Goal: Entertainment & Leisure: Consume media (video, audio)

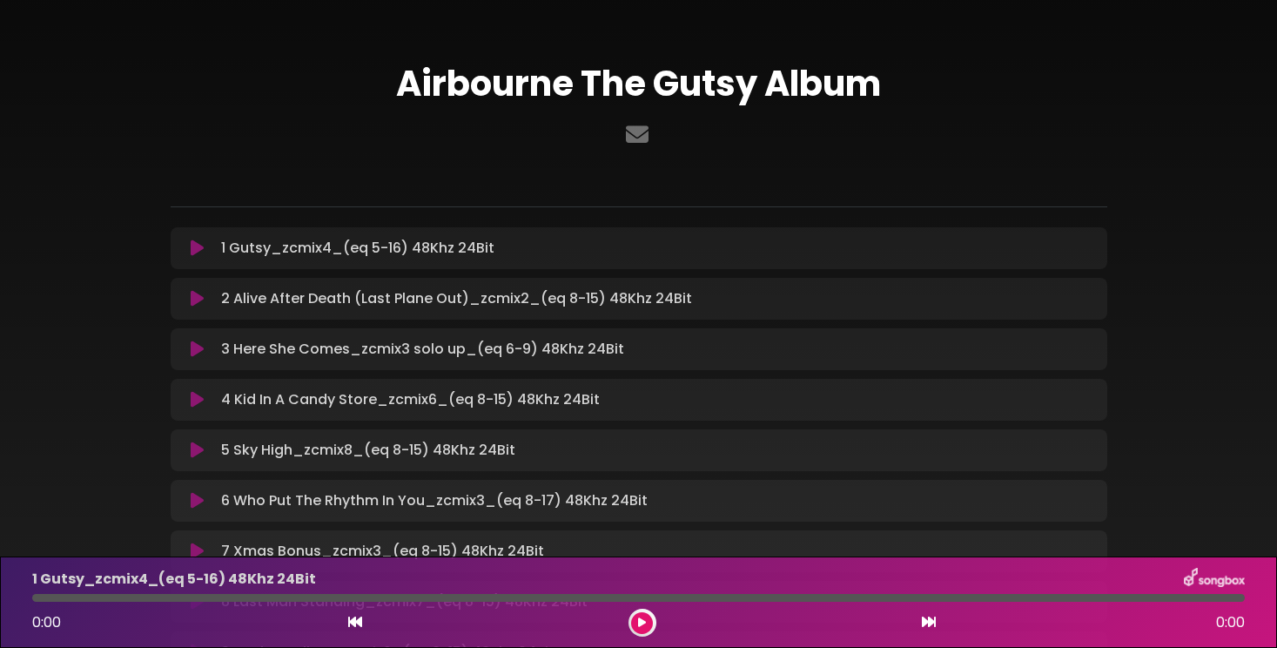
click at [175, 140] on div at bounding box center [639, 135] width 937 height 34
click at [103, 124] on div "Airbourne The Gutsy Album" at bounding box center [638, 437] width 1149 height 833
click at [246, 252] on p "1 Gutsy_zcmix4_(eq 5-16) 48Khz 24Bit Loading Track..." at bounding box center [357, 248] width 273 height 21
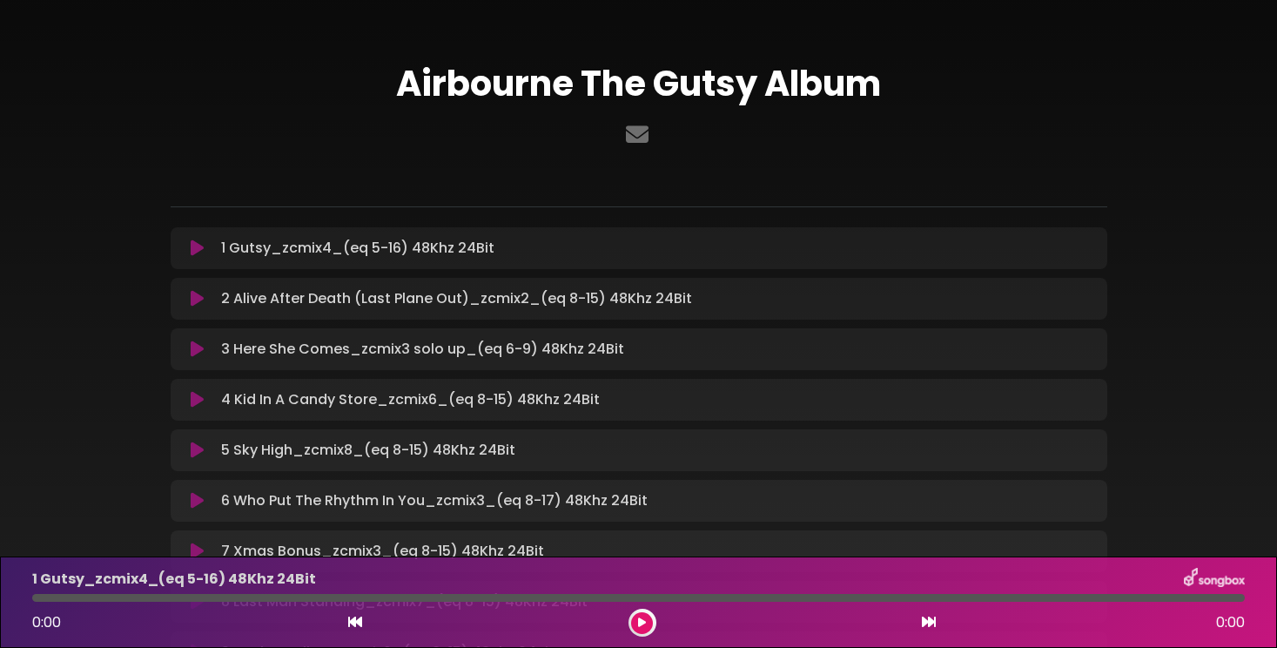
click at [197, 246] on icon at bounding box center [197, 247] width 13 height 17
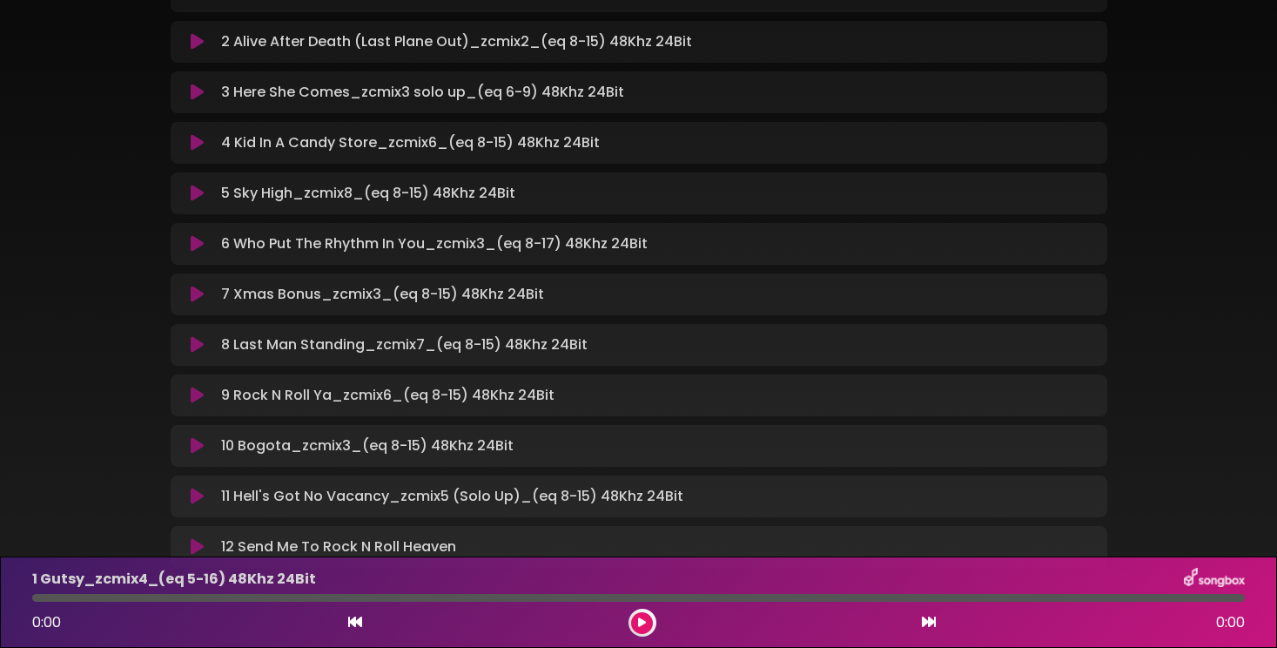
scroll to position [256, 0]
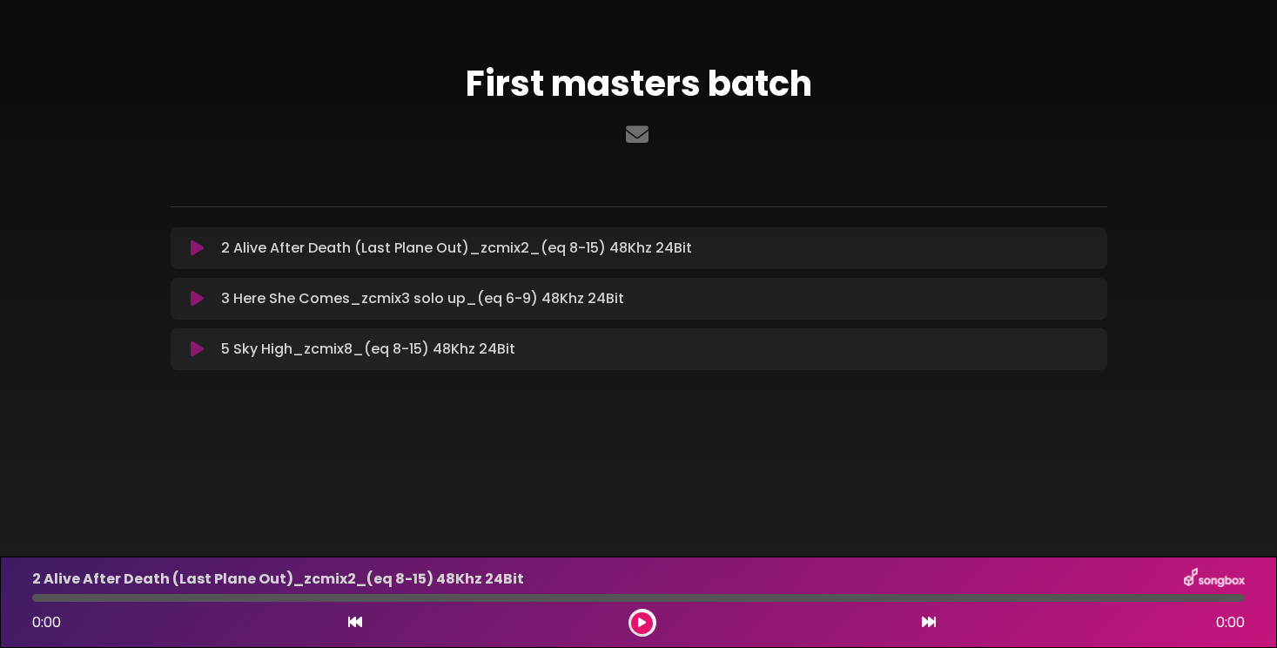
click at [197, 243] on icon at bounding box center [197, 247] width 13 height 17
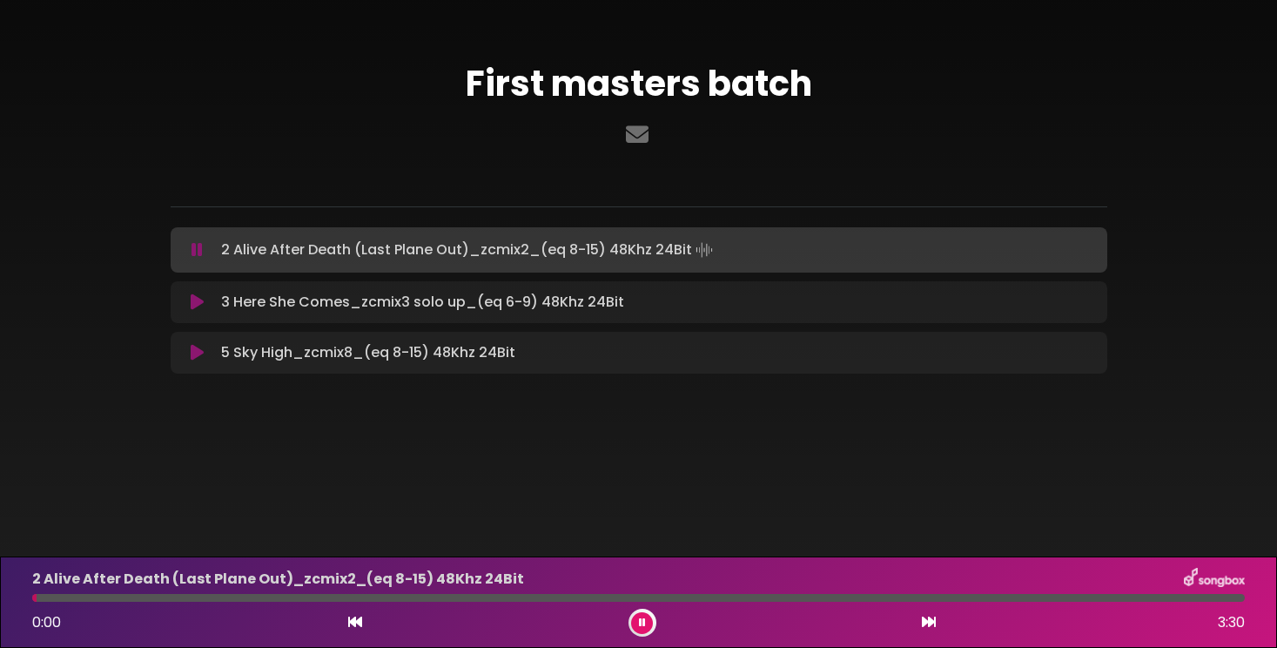
click at [194, 249] on icon at bounding box center [197, 249] width 11 height 17
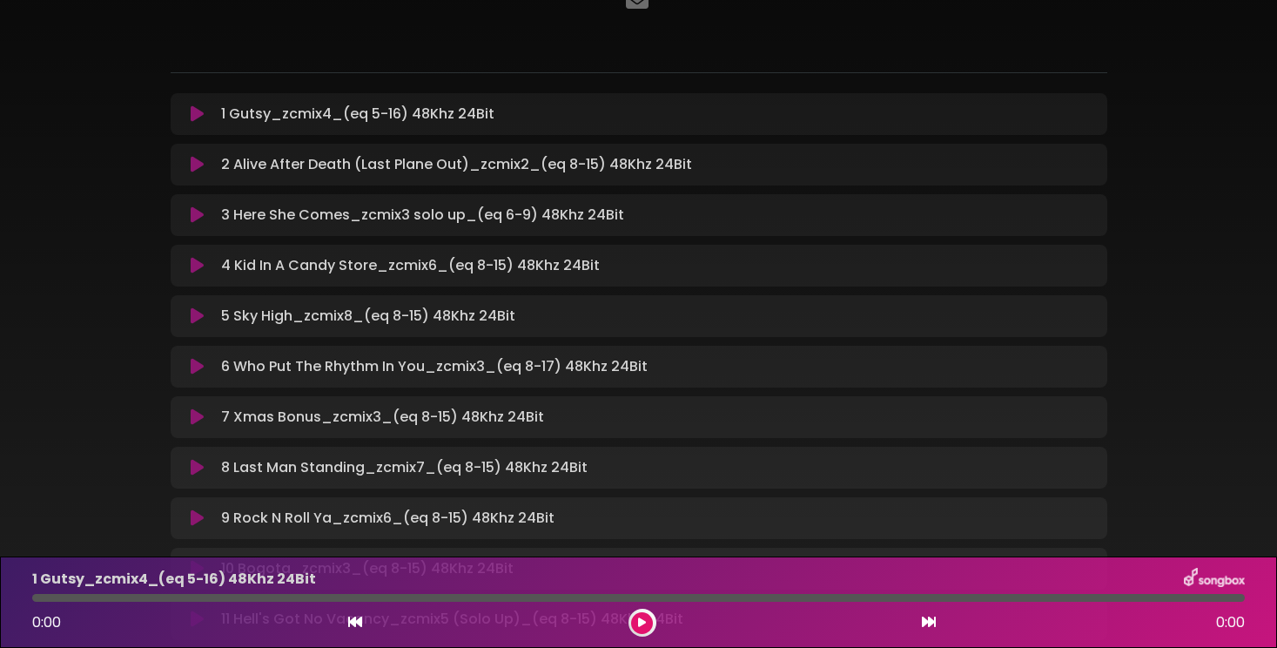
scroll to position [143, 0]
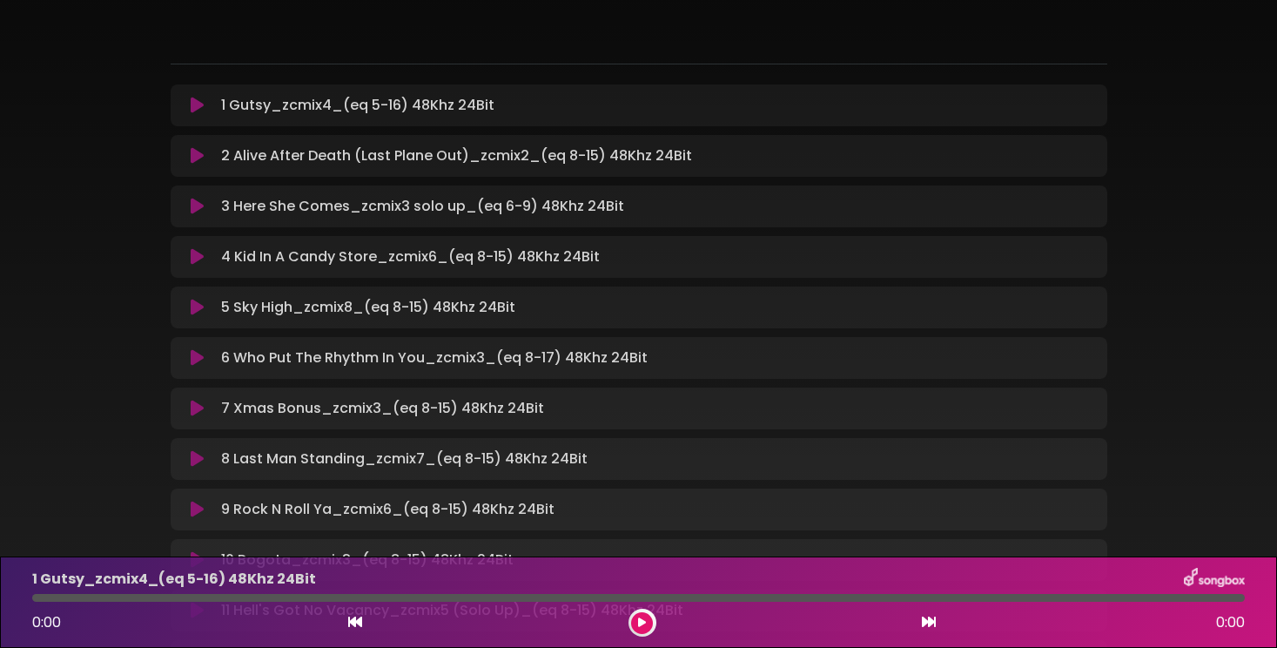
click at [198, 306] on icon at bounding box center [197, 307] width 13 height 17
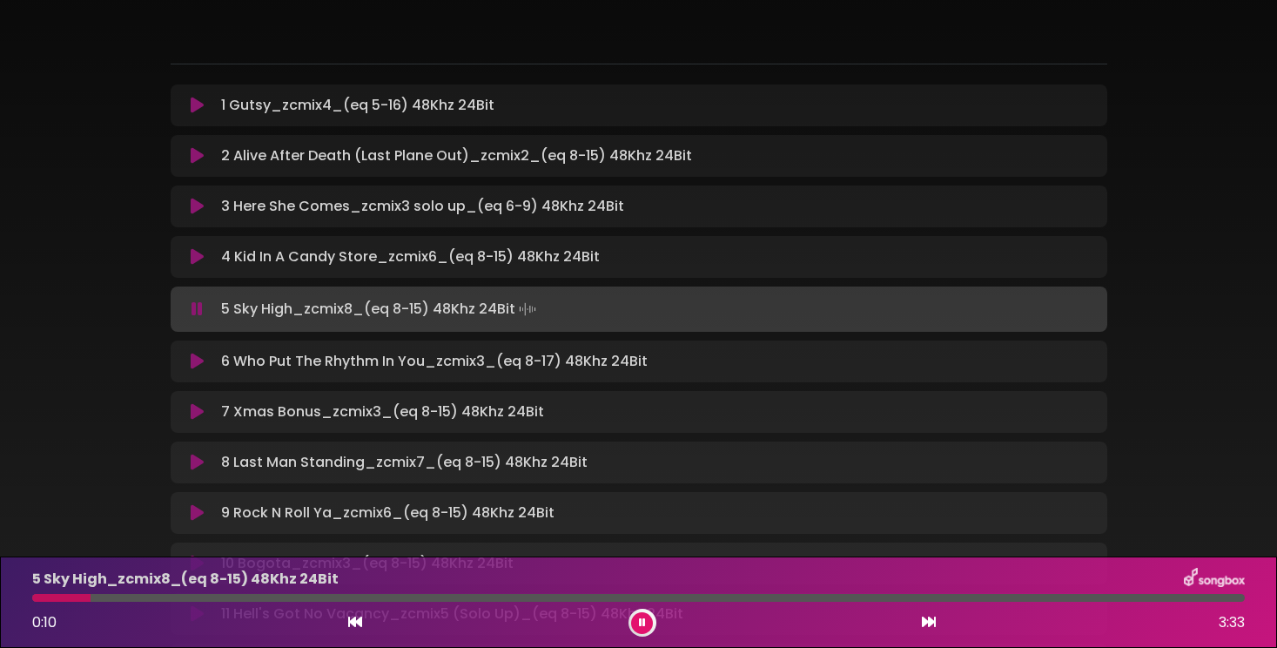
click at [195, 211] on icon at bounding box center [197, 206] width 13 height 17
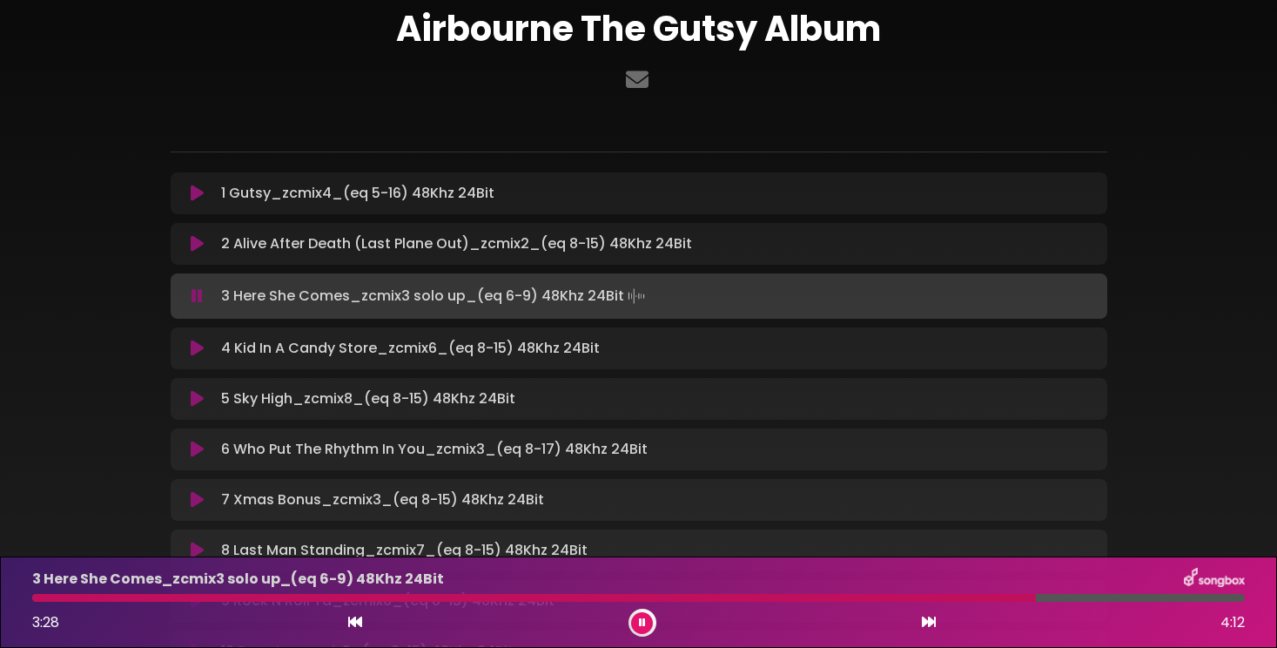
scroll to position [0, 0]
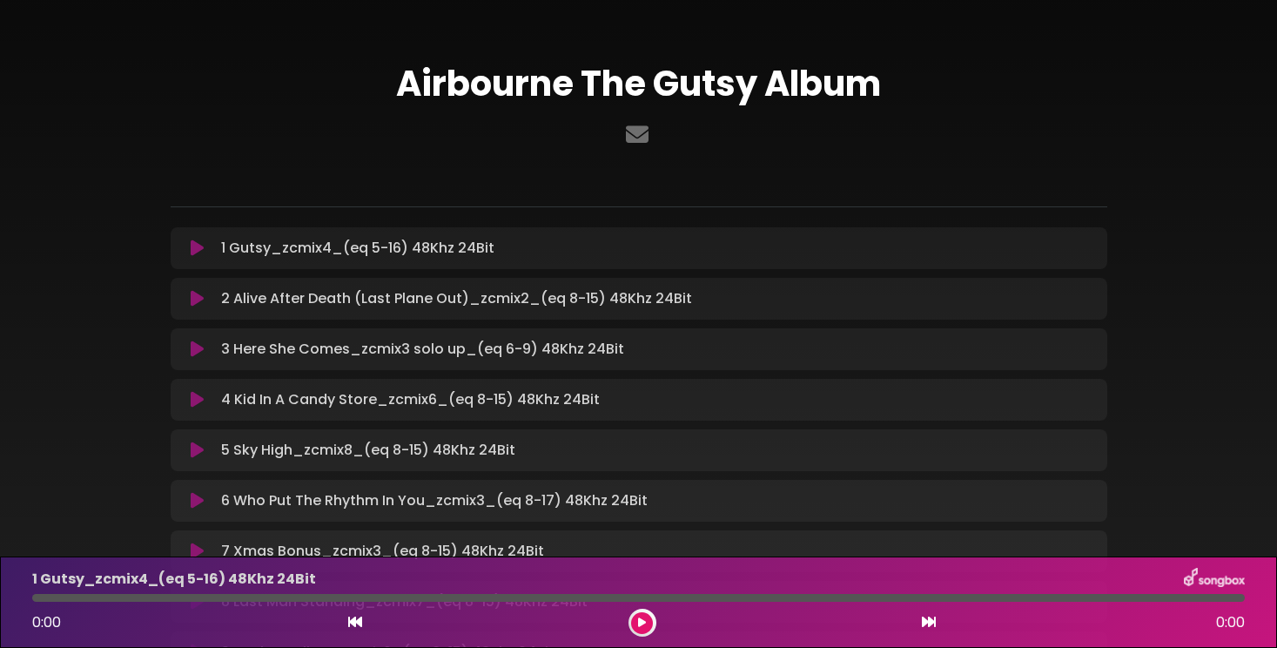
click at [198, 453] on icon at bounding box center [197, 449] width 13 height 17
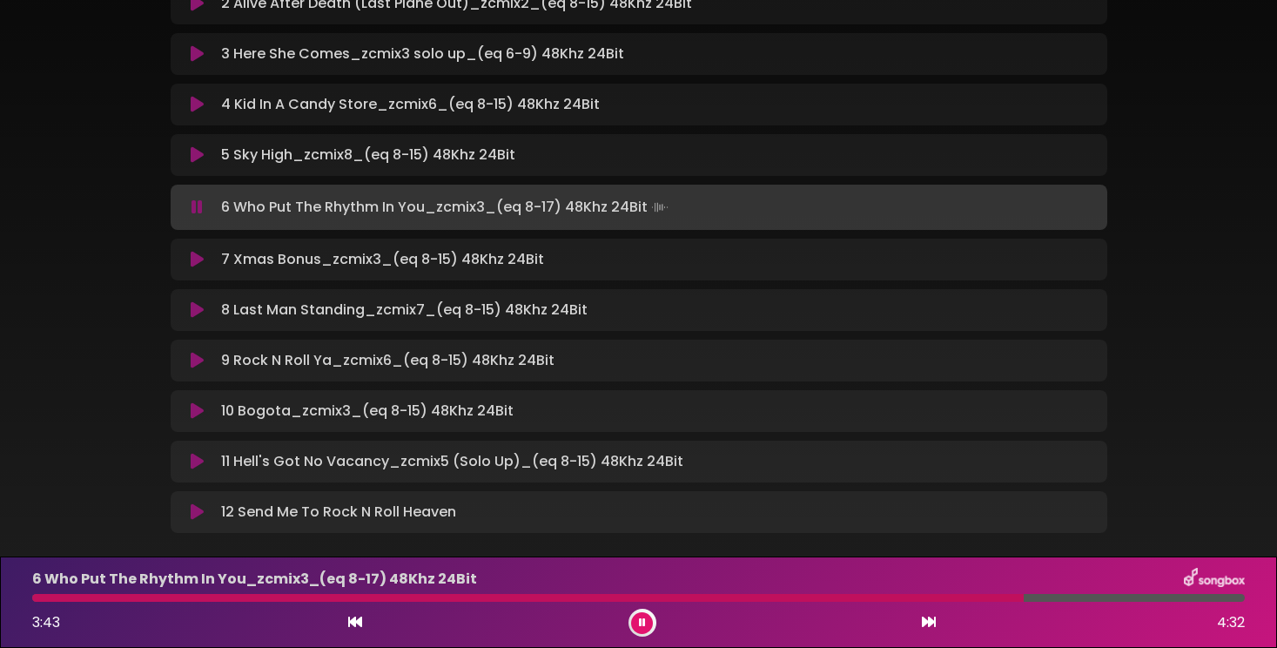
scroll to position [283, 0]
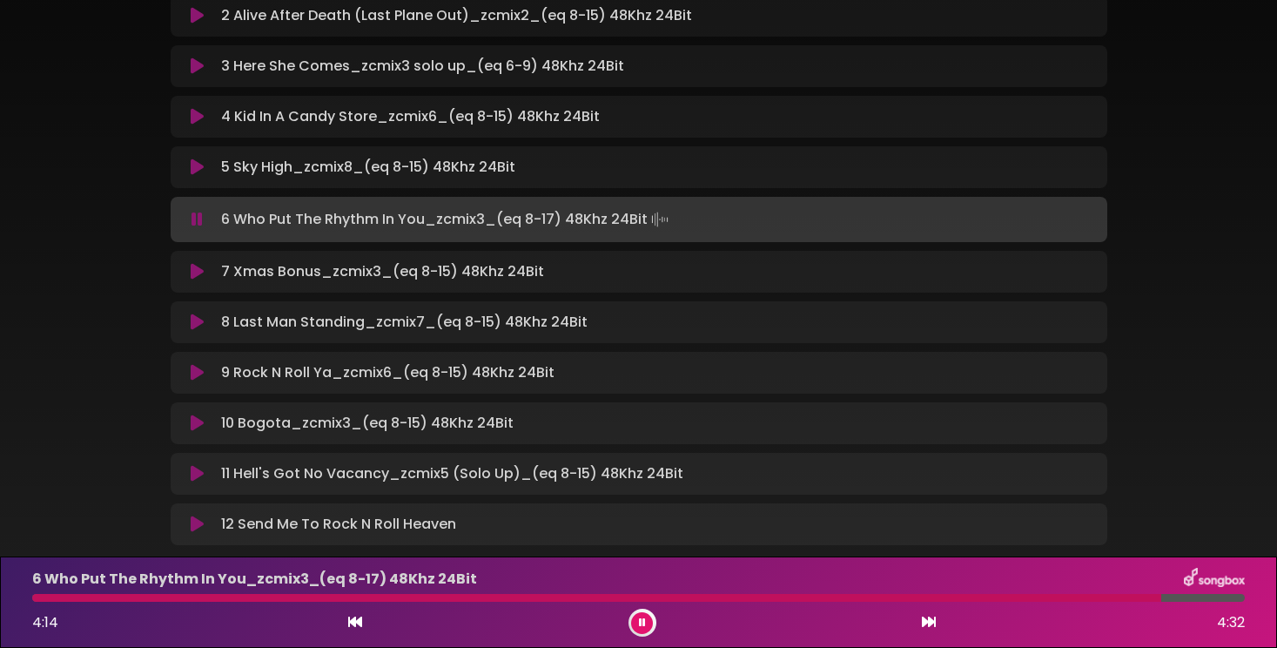
click at [78, 155] on div "Airbourne The Gutsy Album" at bounding box center [638, 156] width 1149 height 837
